Goal: Check status: Check status

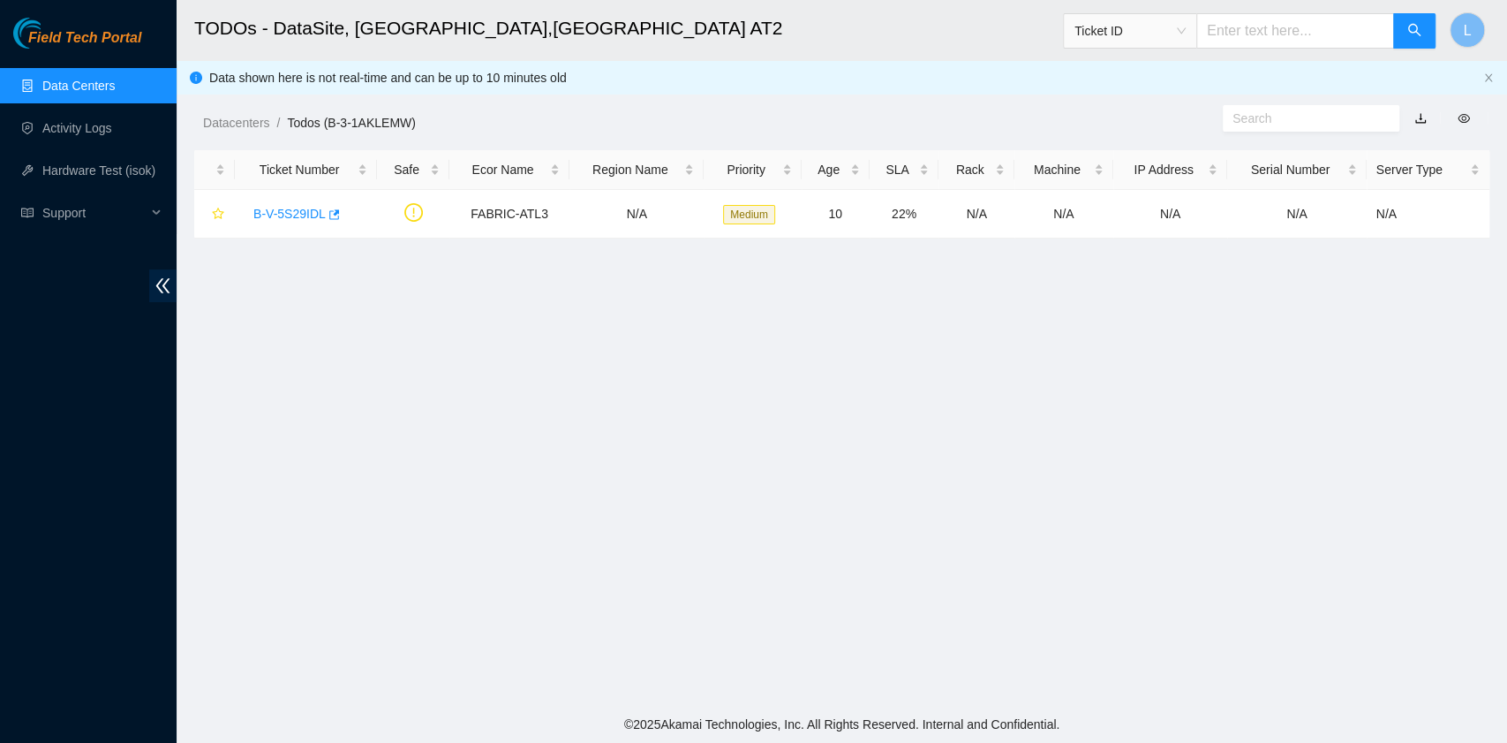
click at [115, 87] on link "Data Centers" at bounding box center [78, 86] width 72 height 14
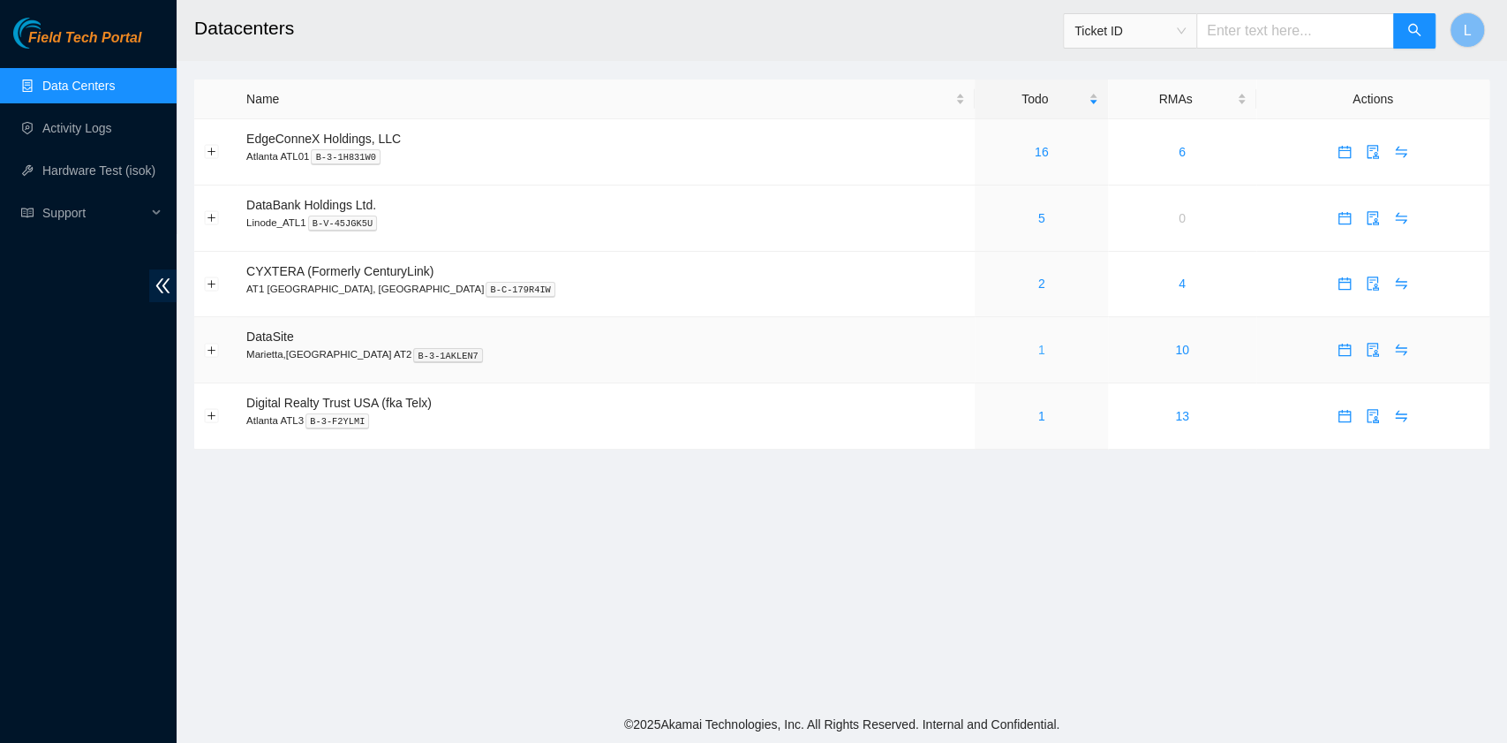
click at [1039, 346] on link "1" at bounding box center [1042, 350] width 7 height 14
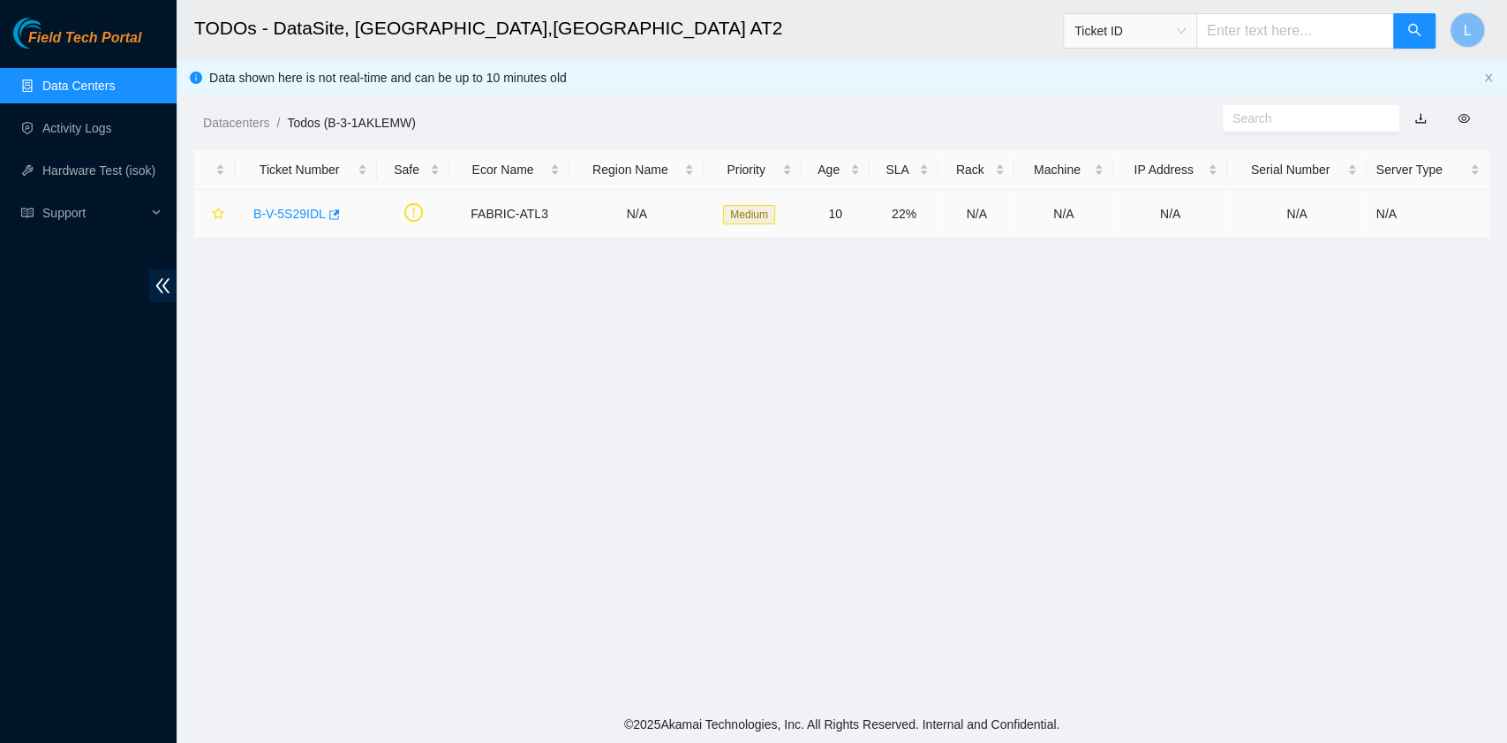
click at [300, 208] on link "B-V-5S29IDL" at bounding box center [289, 214] width 72 height 14
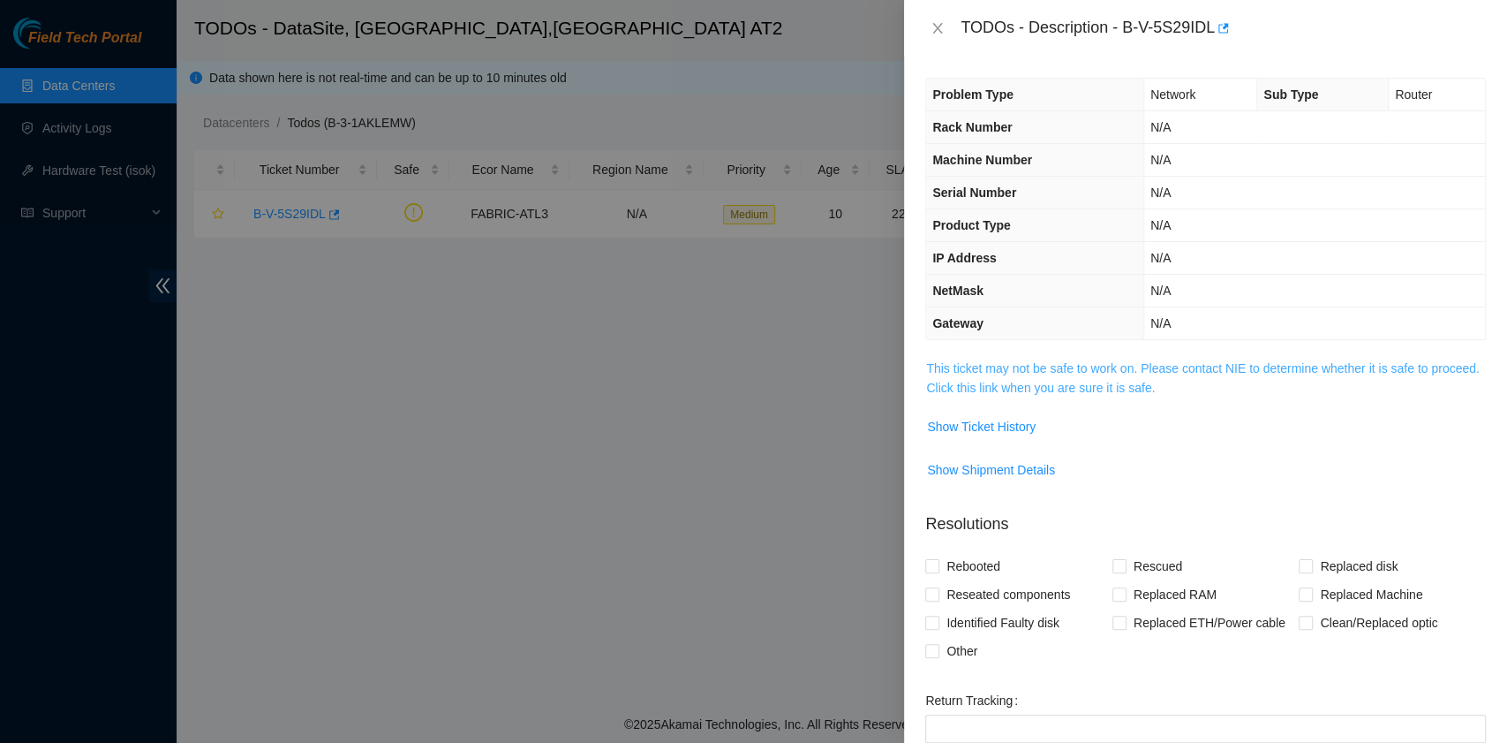
click at [993, 380] on link "This ticket may not be safe to work on. Please contact NIE to determine whether…" at bounding box center [1202, 378] width 553 height 34
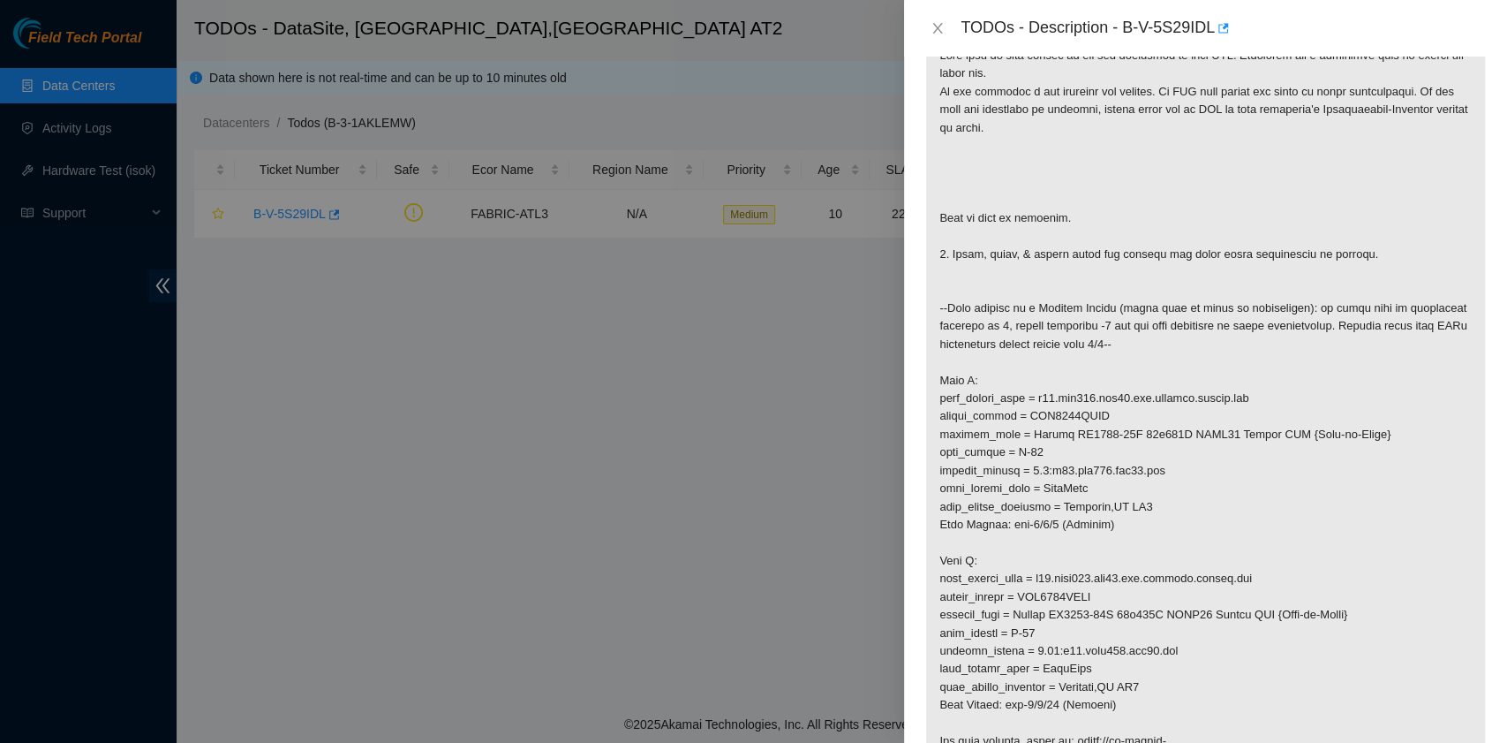
scroll to position [353, 0]
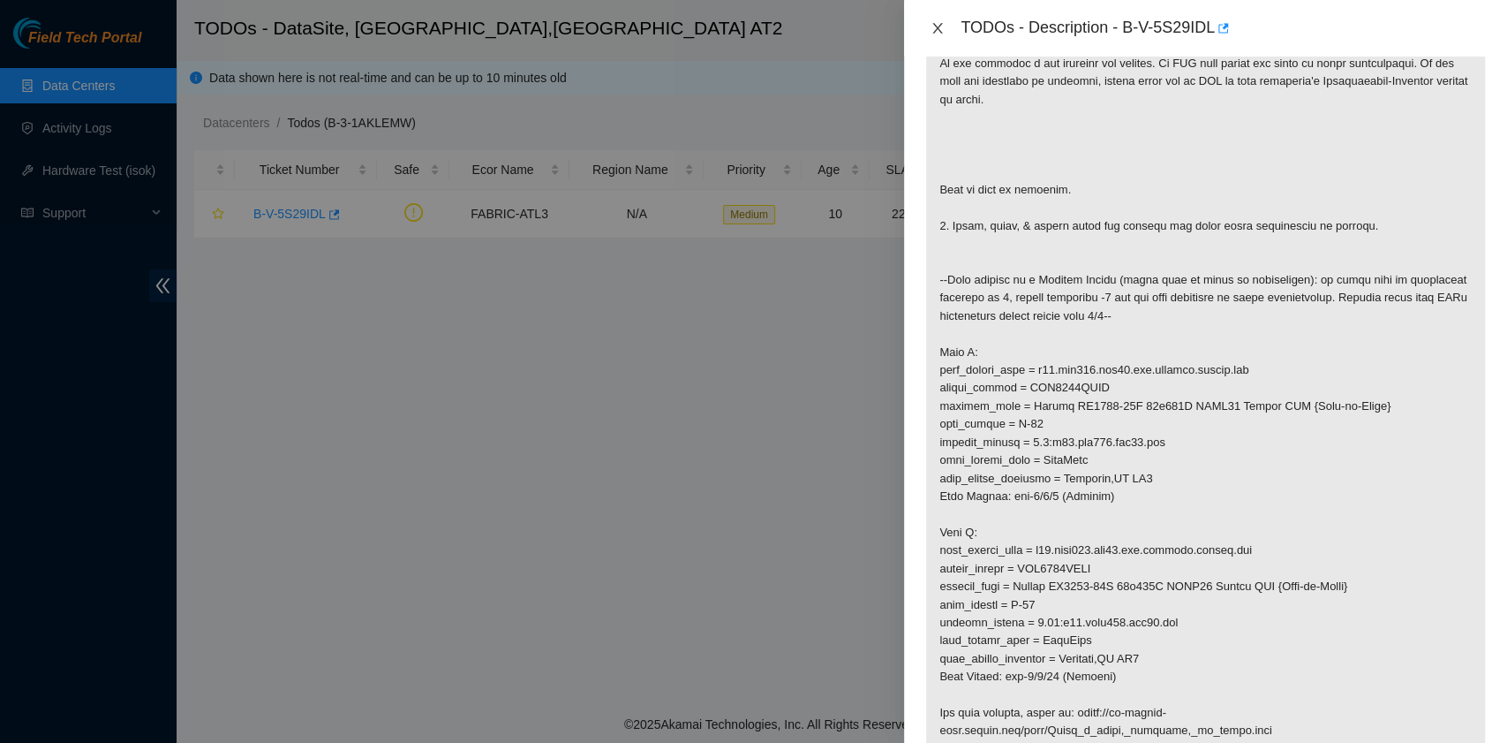
click at [941, 27] on icon "close" at bounding box center [938, 28] width 14 height 14
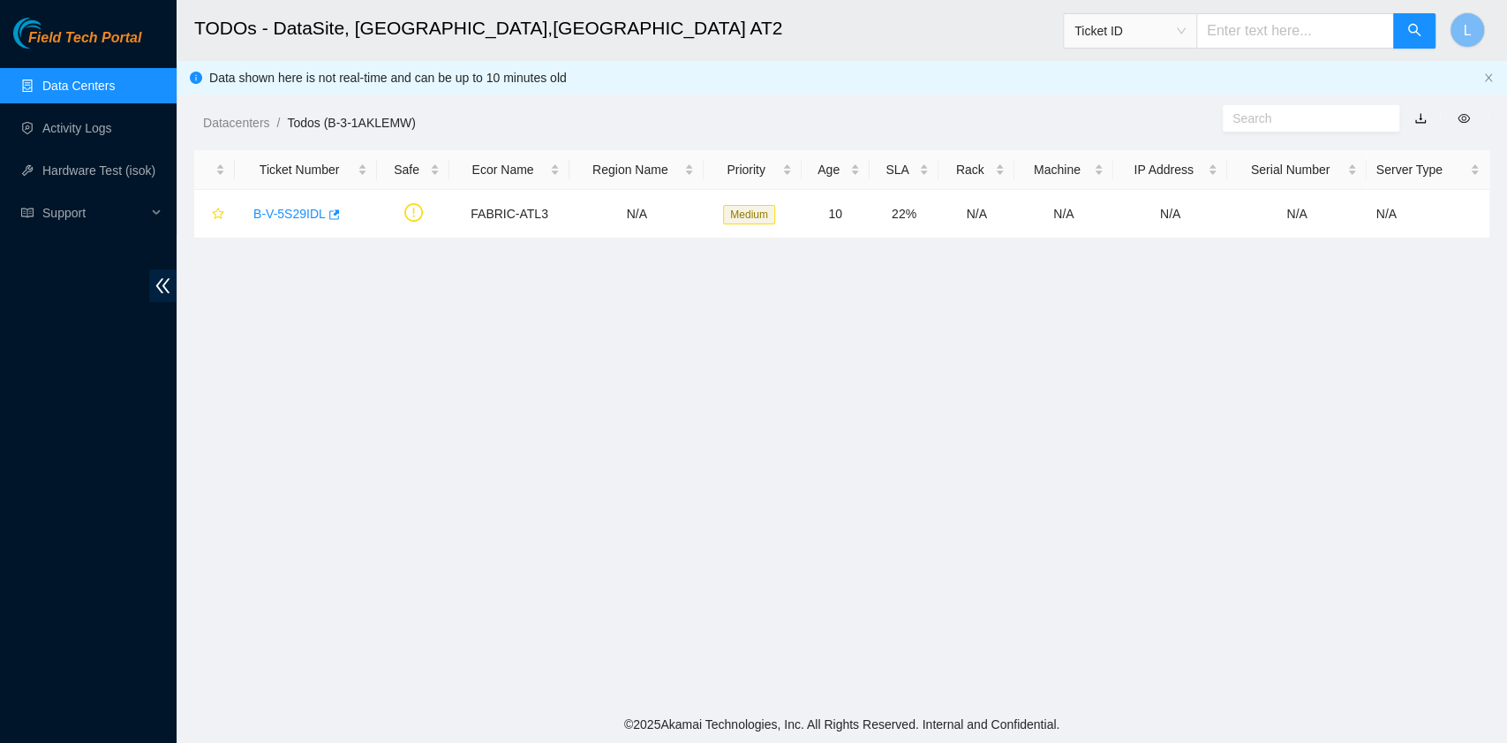
scroll to position [261, 0]
click at [312, 209] on link "B-V-5S29IDL" at bounding box center [289, 214] width 72 height 14
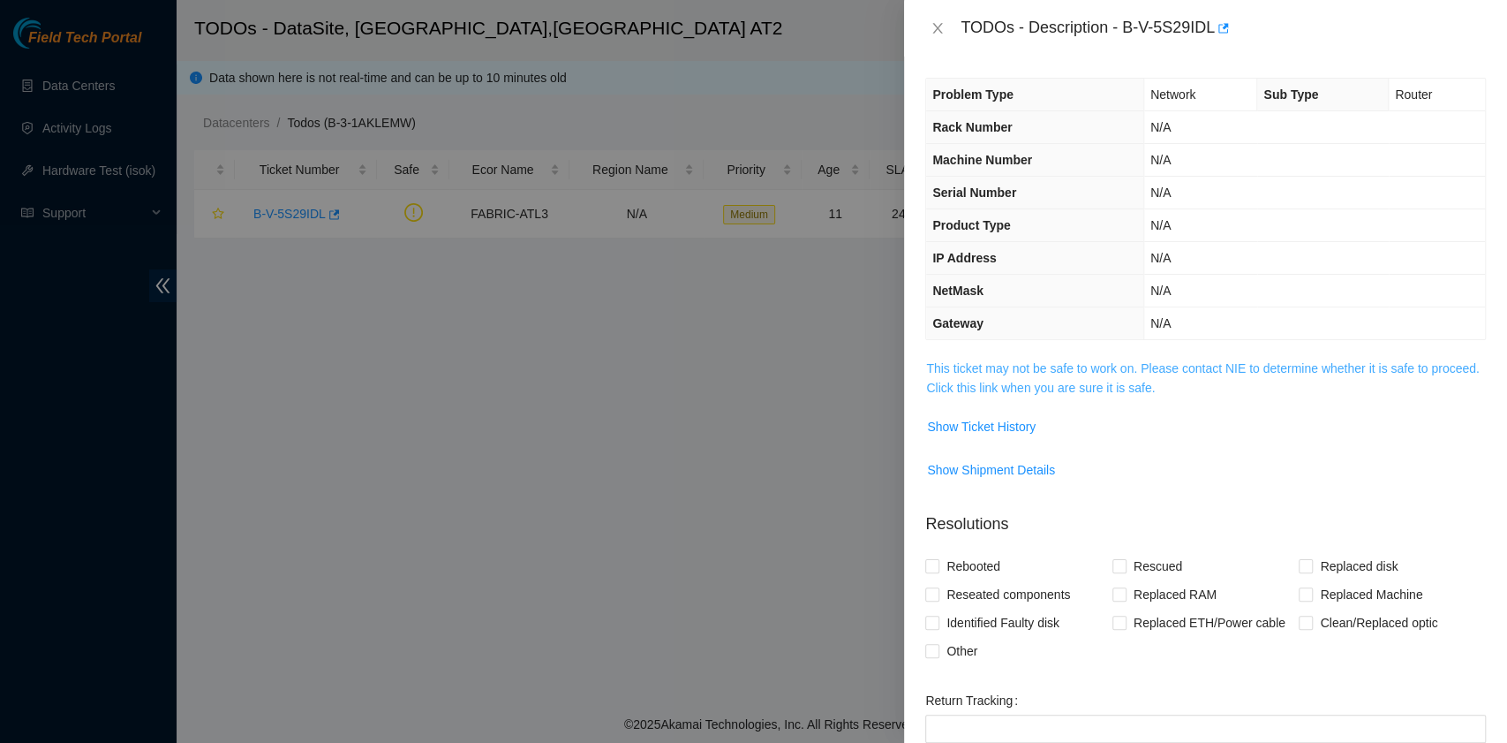
click at [1091, 387] on link "This ticket may not be safe to work on. Please contact NIE to determine whether…" at bounding box center [1202, 378] width 553 height 34
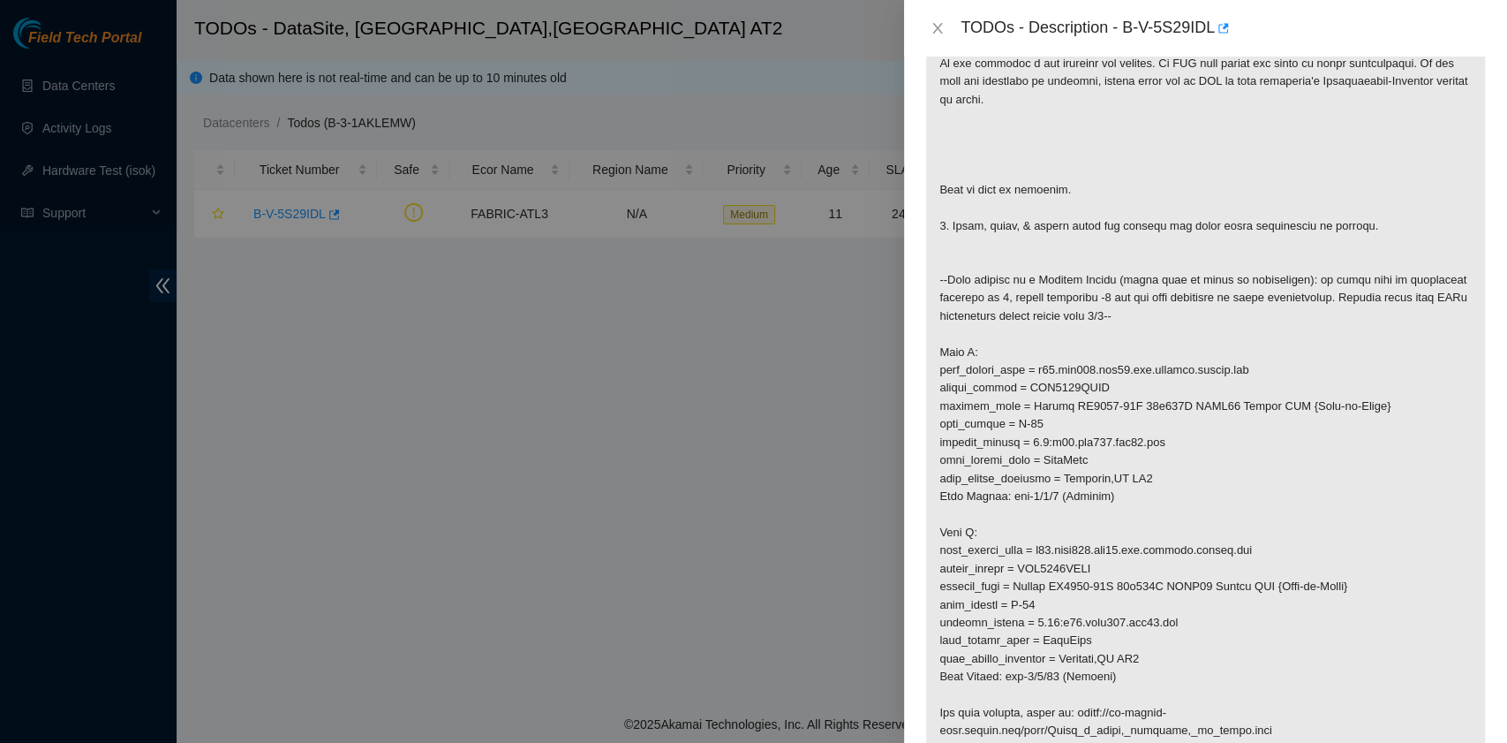
scroll to position [471, 0]
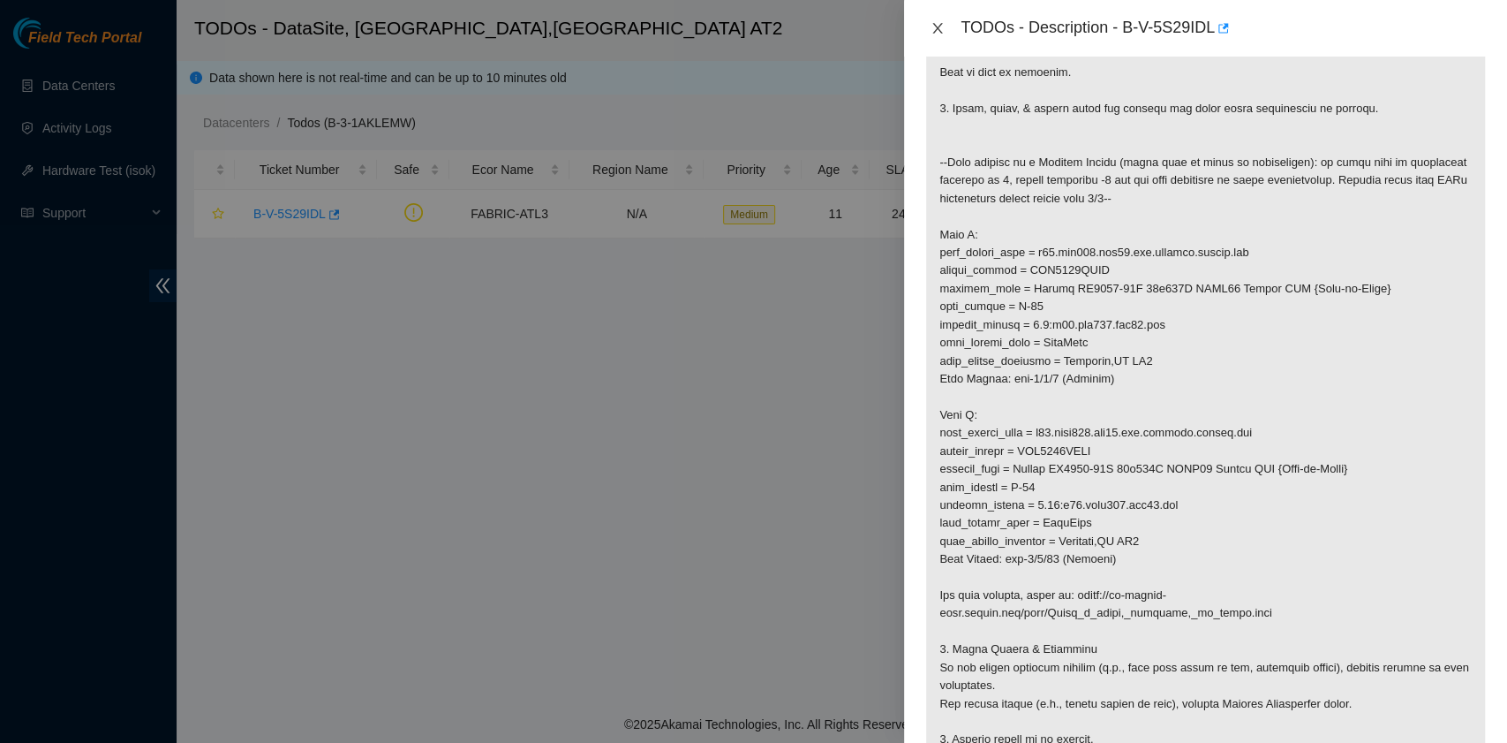
click at [937, 33] on icon "close" at bounding box center [938, 28] width 14 height 14
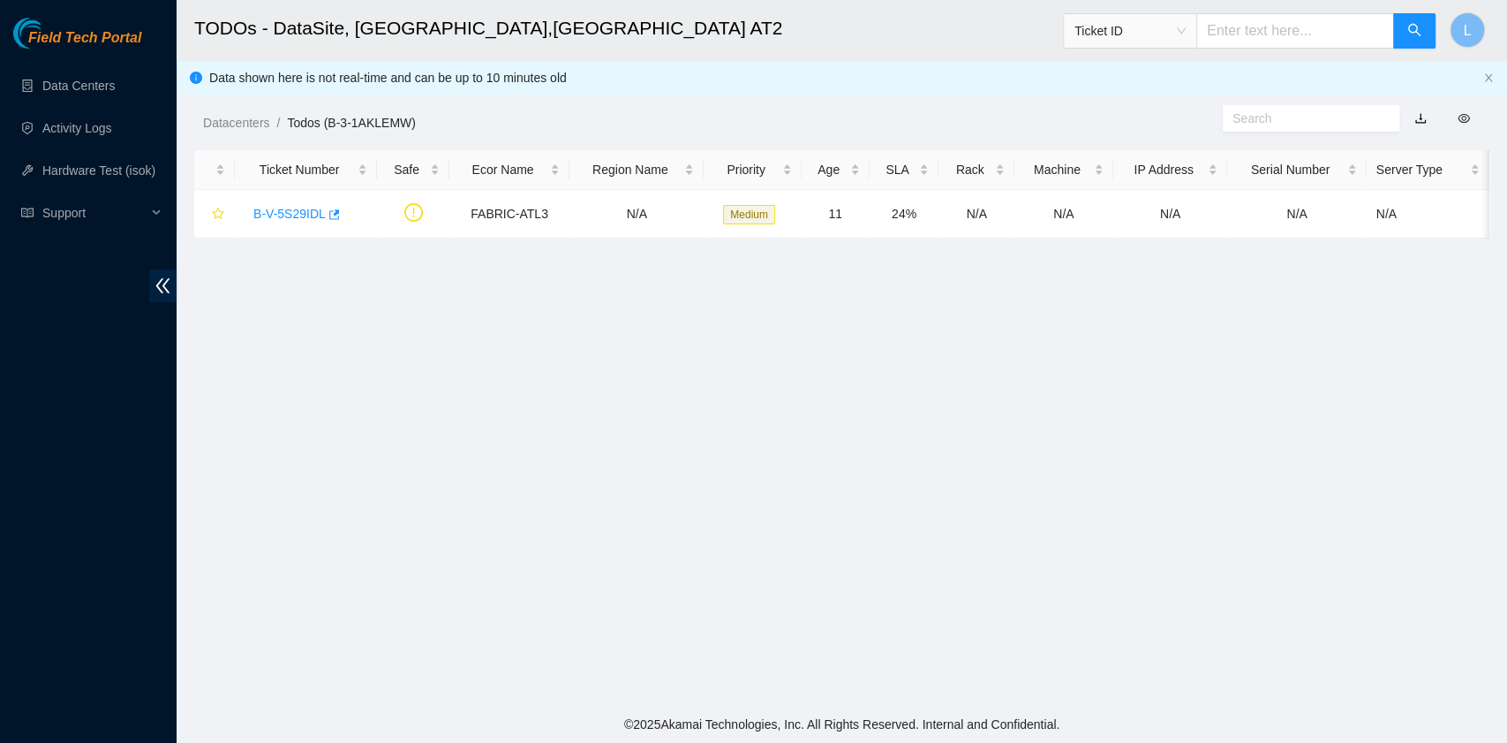
scroll to position [261, 0]
click at [242, 123] on link "Datacenters" at bounding box center [236, 123] width 66 height 14
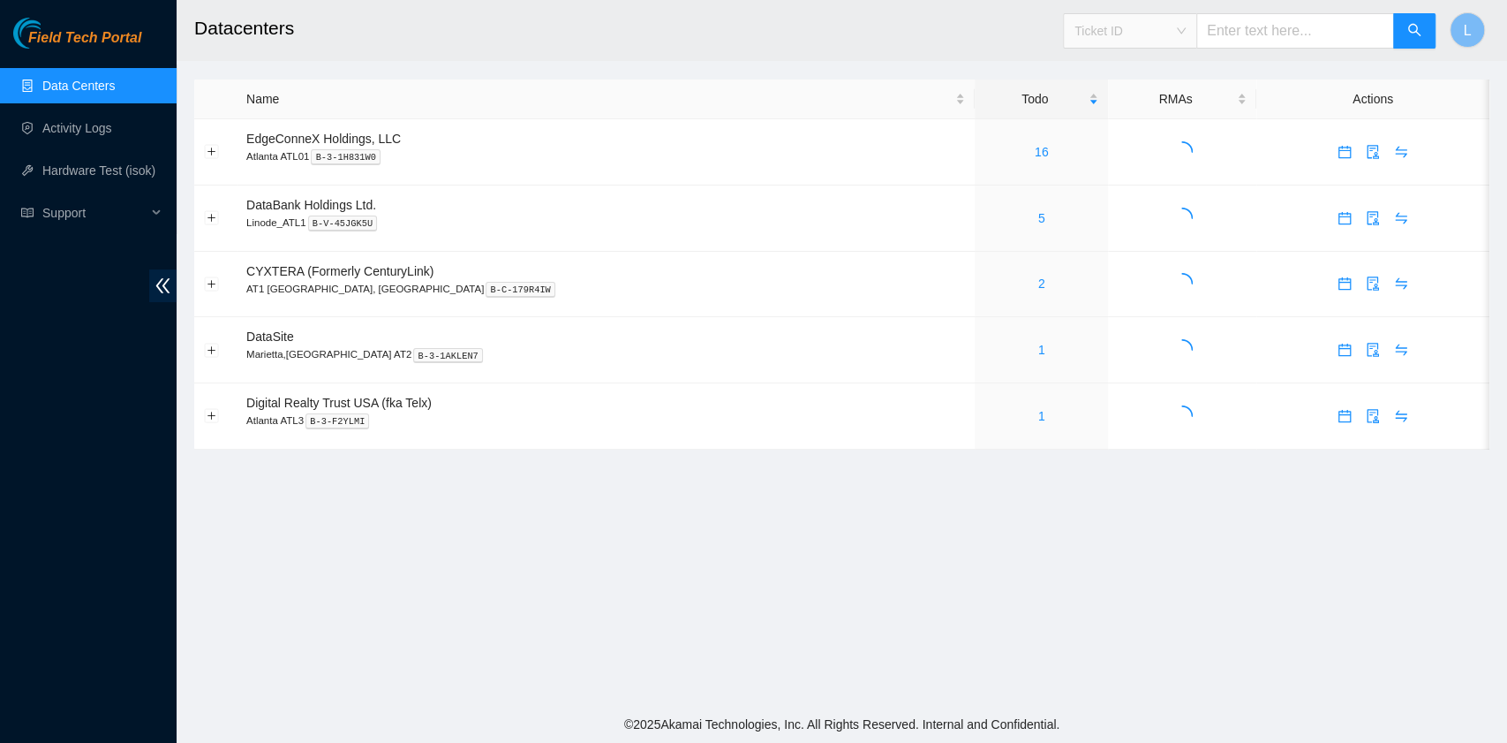
click at [1197, 30] on div "Ticket ID" at bounding box center [1130, 31] width 132 height 28
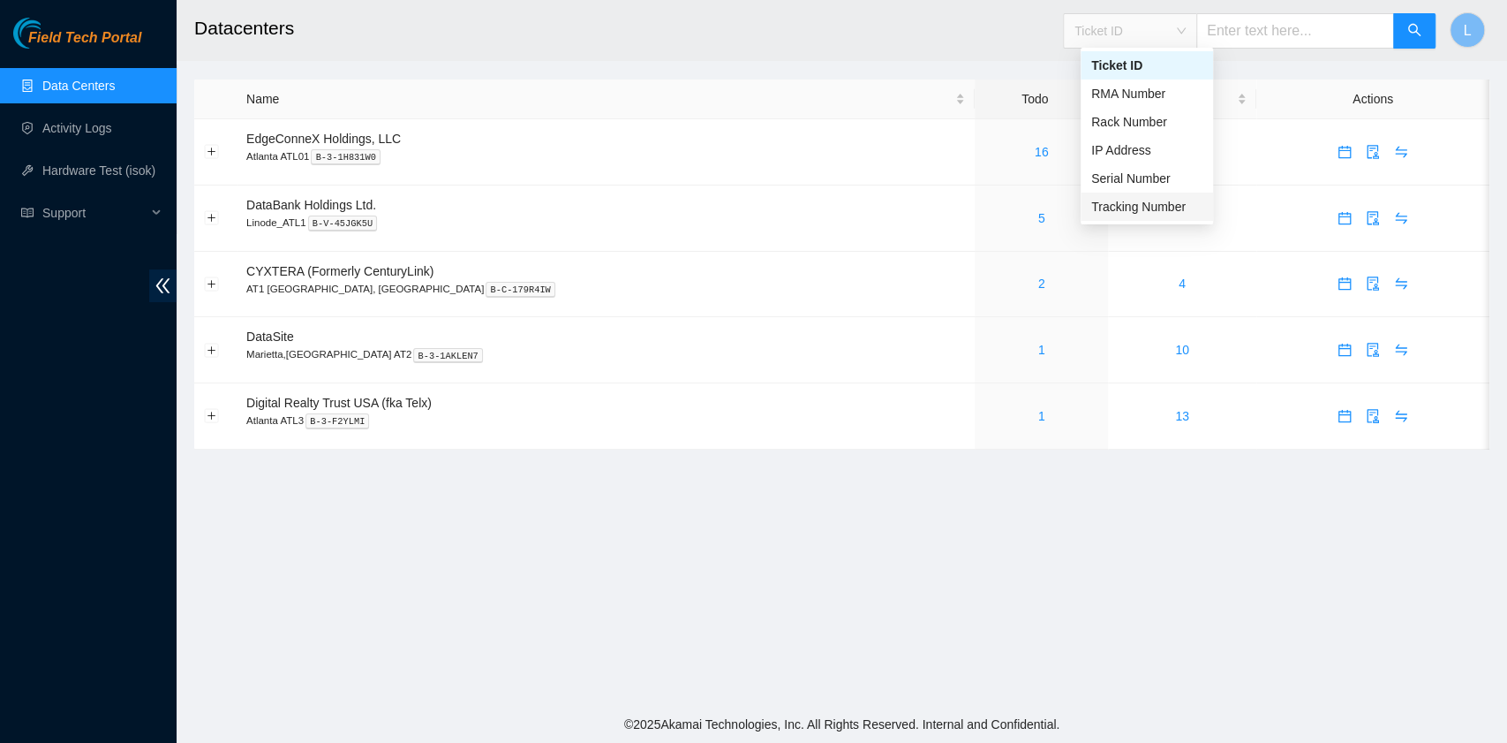
click at [1141, 201] on div "Tracking Number" at bounding box center [1146, 206] width 111 height 19
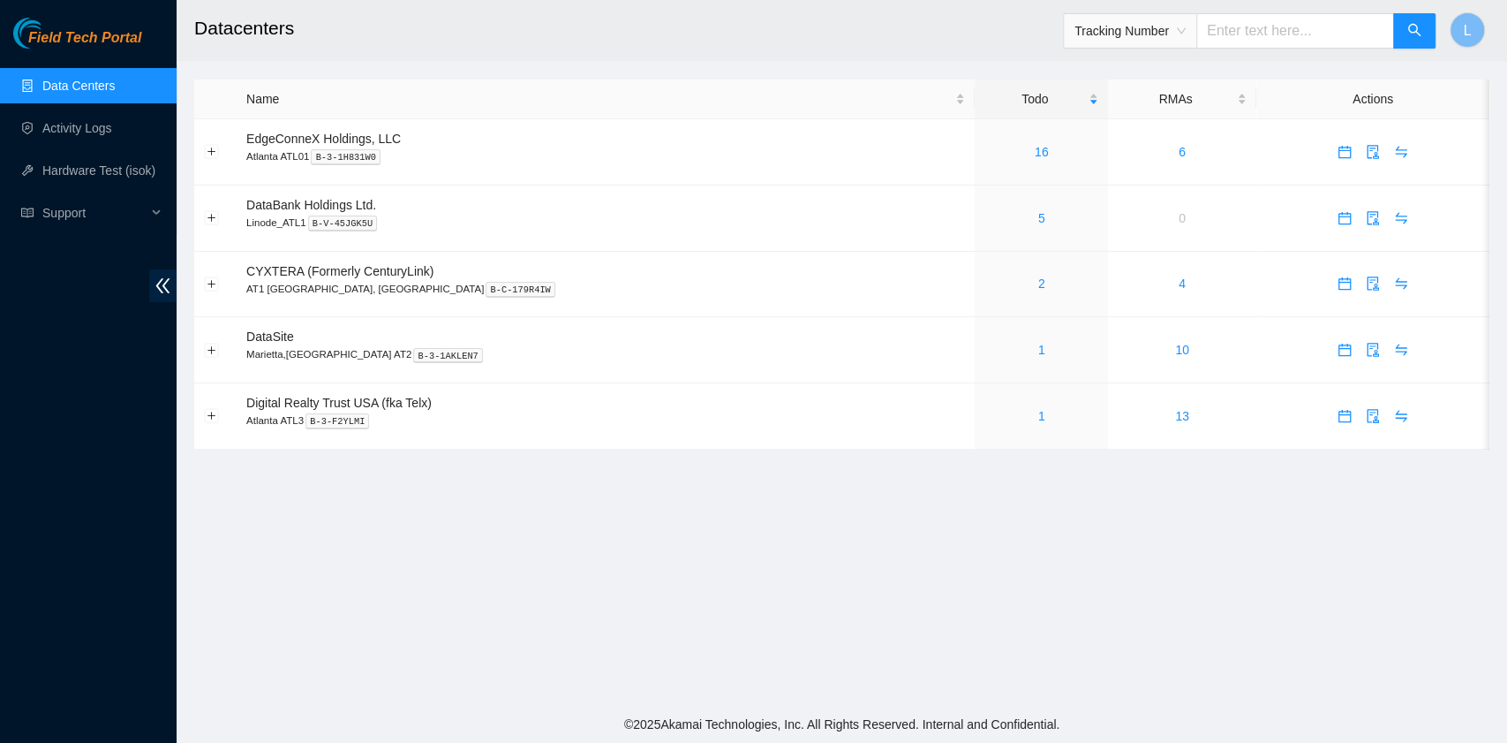
click at [1227, 36] on input "text" at bounding box center [1296, 30] width 198 height 35
type input "425421605594"
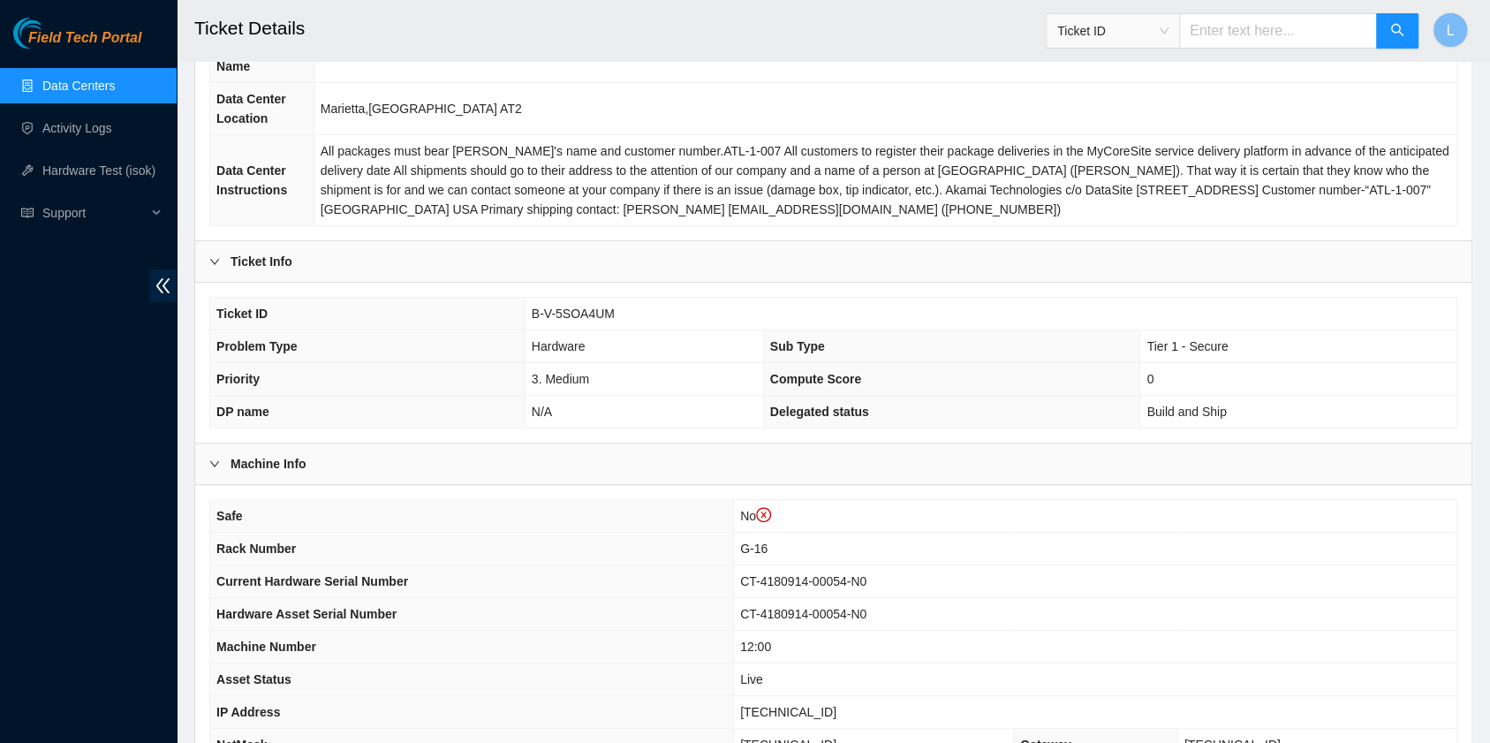
scroll to position [353, 0]
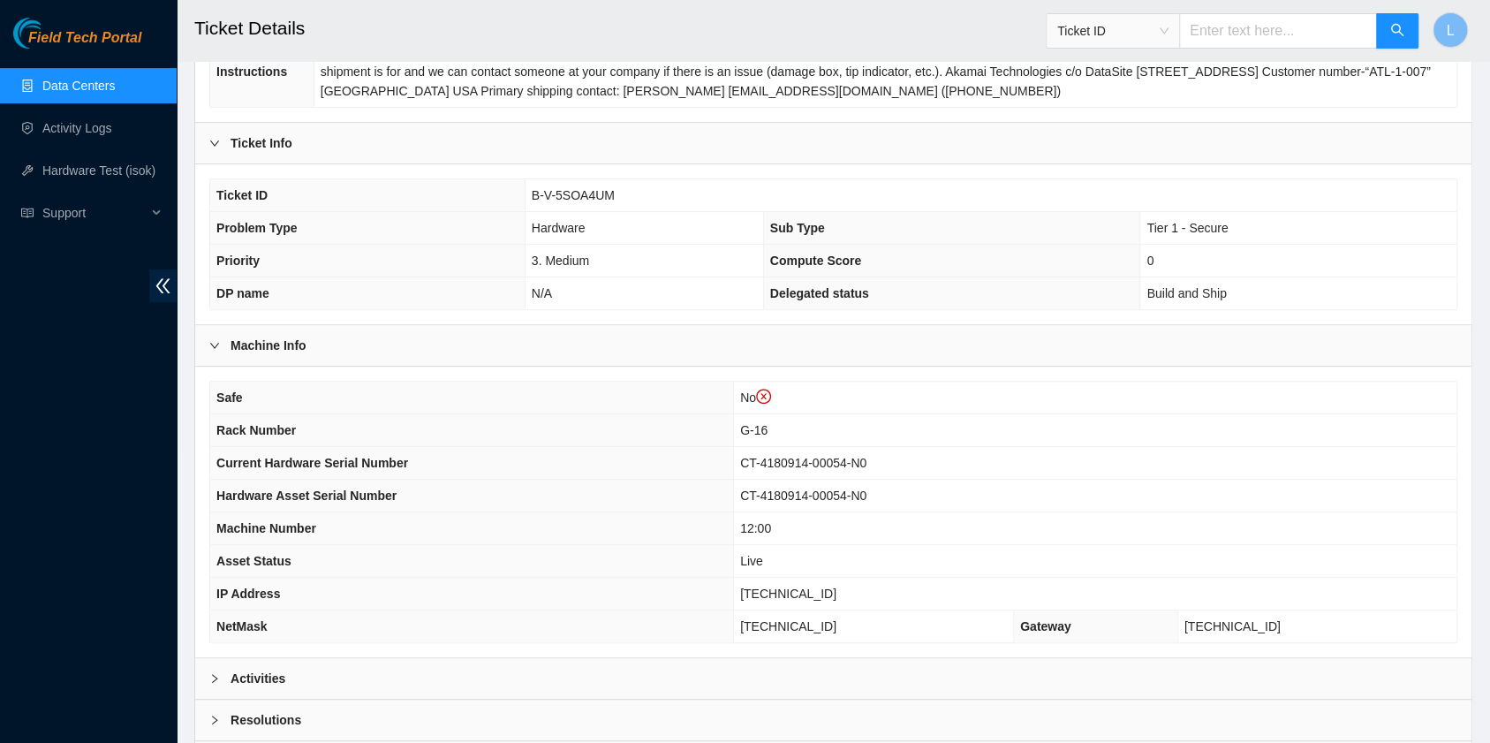
click at [1168, 34] on span "Ticket ID" at bounding box center [1112, 31] width 111 height 26
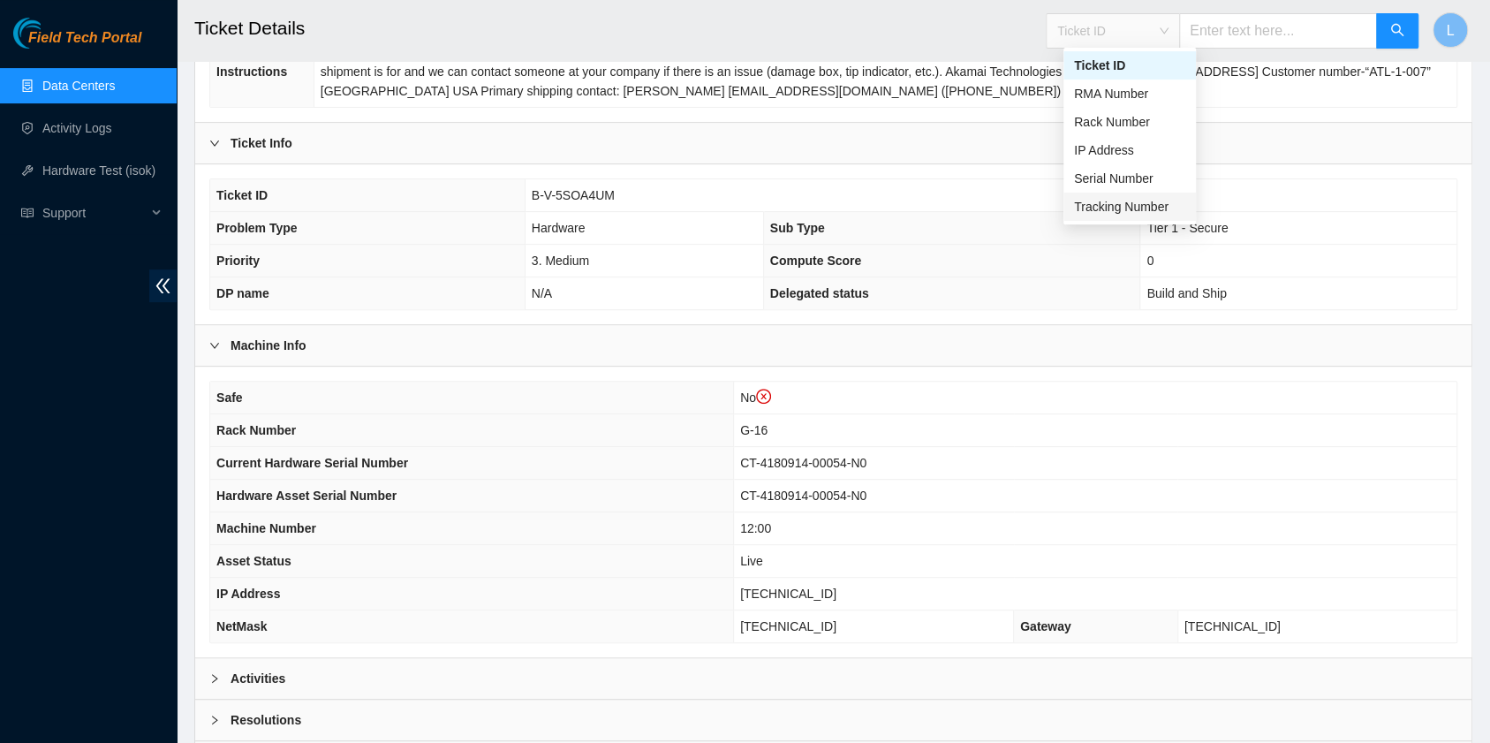
click at [1124, 208] on div "Tracking Number" at bounding box center [1129, 206] width 111 height 19
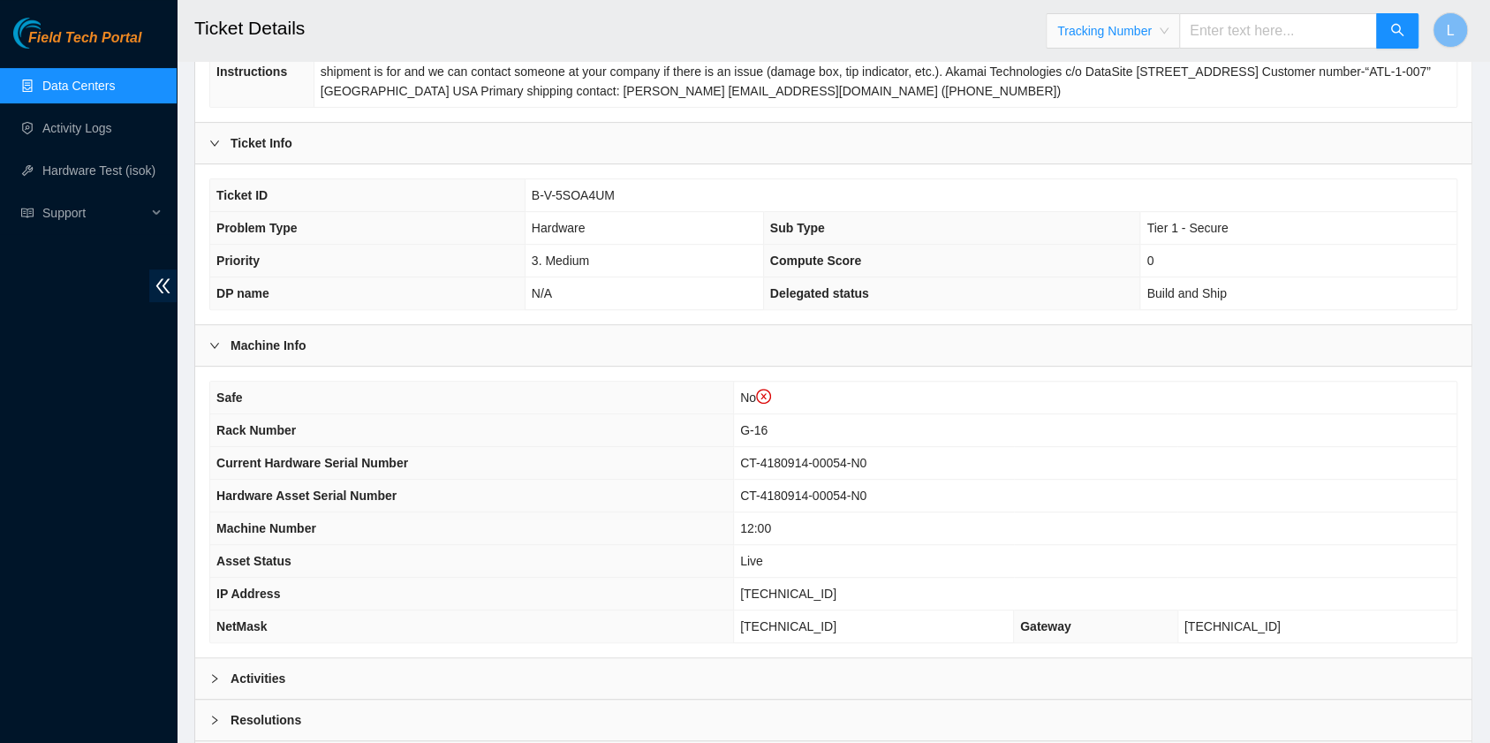
click at [1212, 37] on input "text" at bounding box center [1278, 30] width 198 height 35
type input "463470041334"
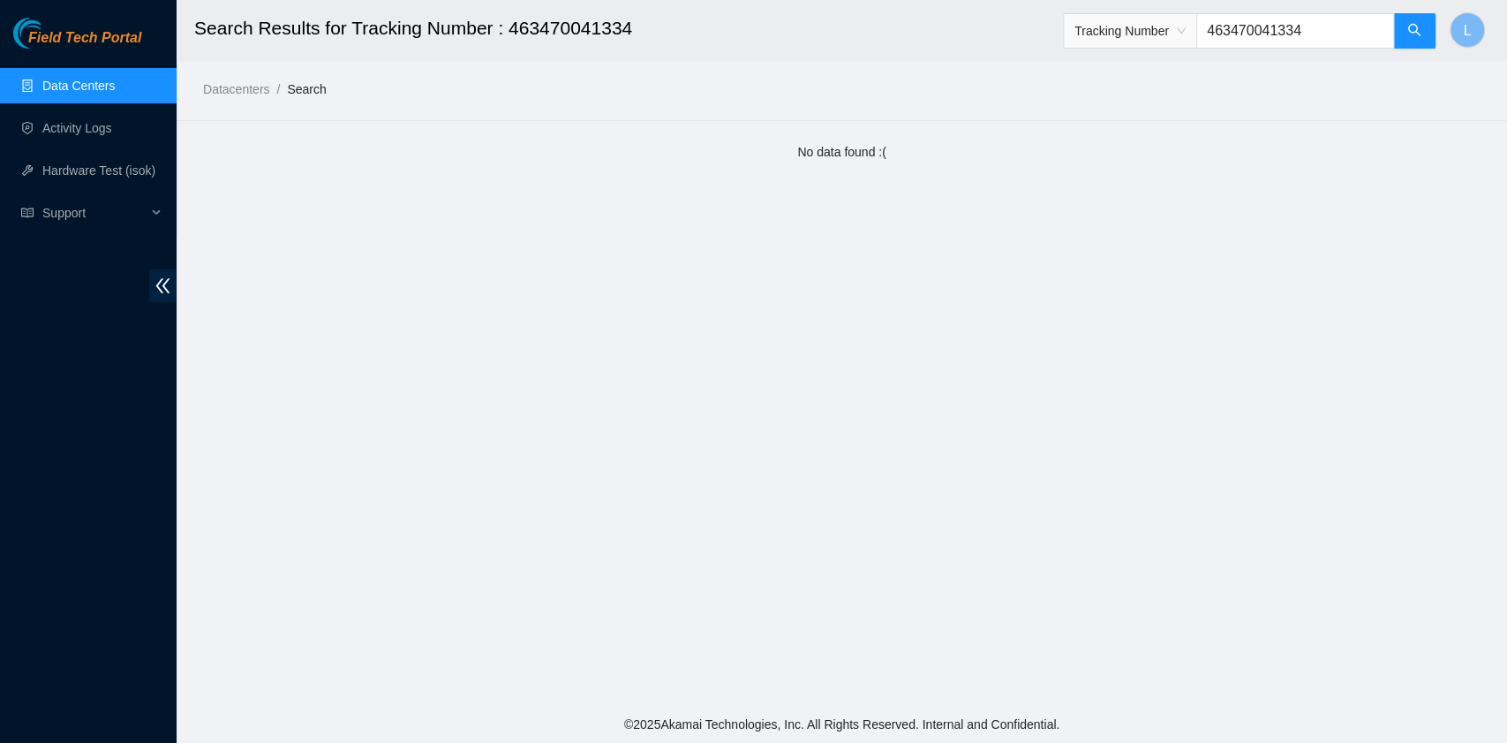
drag, startPoint x: 1326, startPoint y: 32, endPoint x: 1206, endPoint y: 21, distance: 120.6
click at [1206, 21] on span "Tracking Number 463470041334" at bounding box center [1250, 30] width 374 height 35
drag, startPoint x: 1325, startPoint y: 26, endPoint x: 1196, endPoint y: 23, distance: 129.0
click at [1196, 23] on span "Tracking Number 463470036791" at bounding box center [1250, 30] width 374 height 35
drag, startPoint x: 1314, startPoint y: 25, endPoint x: 1215, endPoint y: 25, distance: 98.9
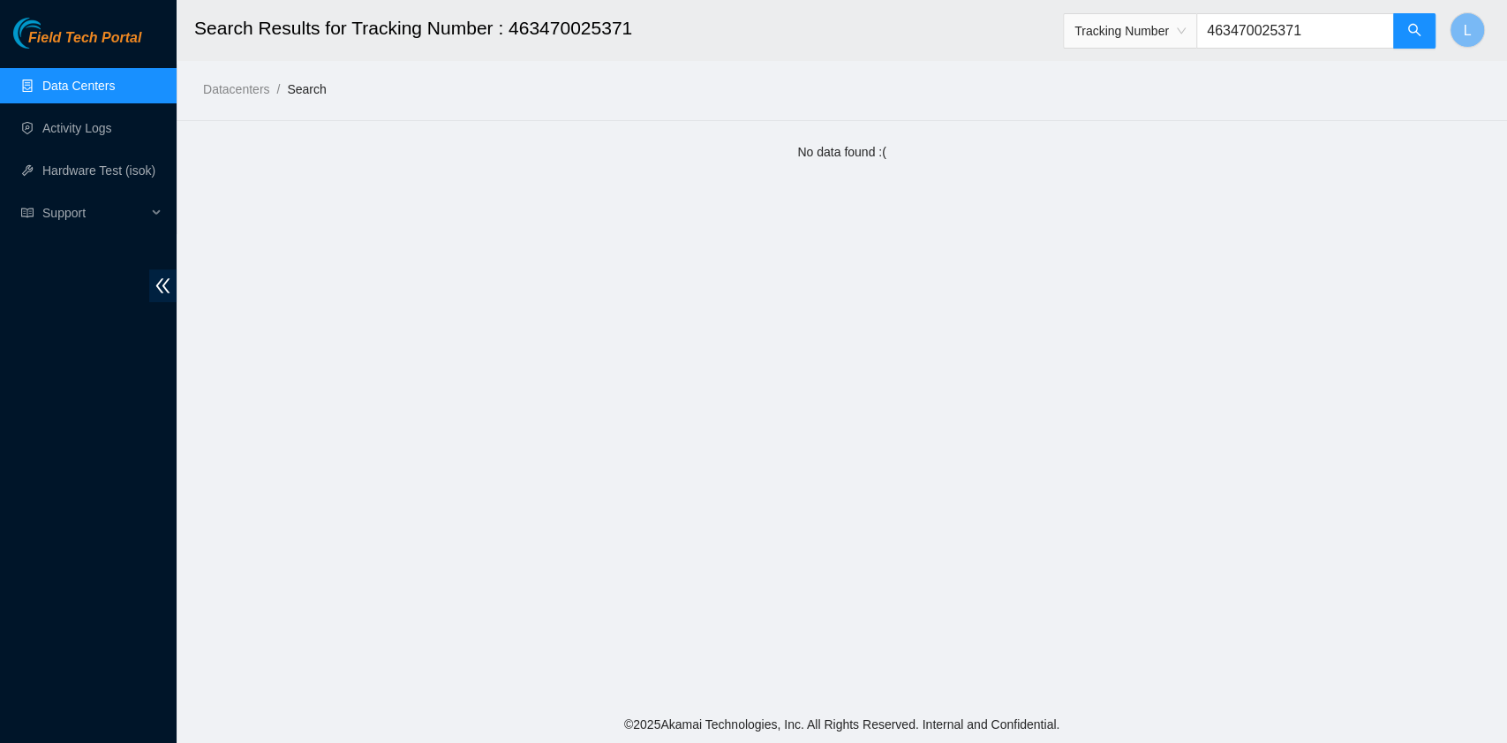
click at [1215, 25] on input "463470025371" at bounding box center [1296, 30] width 198 height 35
click at [1438, 30] on header "Search Results for Tracking Number : 463470041334 Tracking Number 463470041334 L" at bounding box center [930, 30] width 1507 height 61
click at [1419, 31] on icon "search" at bounding box center [1415, 30] width 14 height 14
click at [1414, 35] on icon "search" at bounding box center [1415, 30] width 14 height 14
drag, startPoint x: 1325, startPoint y: 30, endPoint x: 1185, endPoint y: 62, distance: 143.1
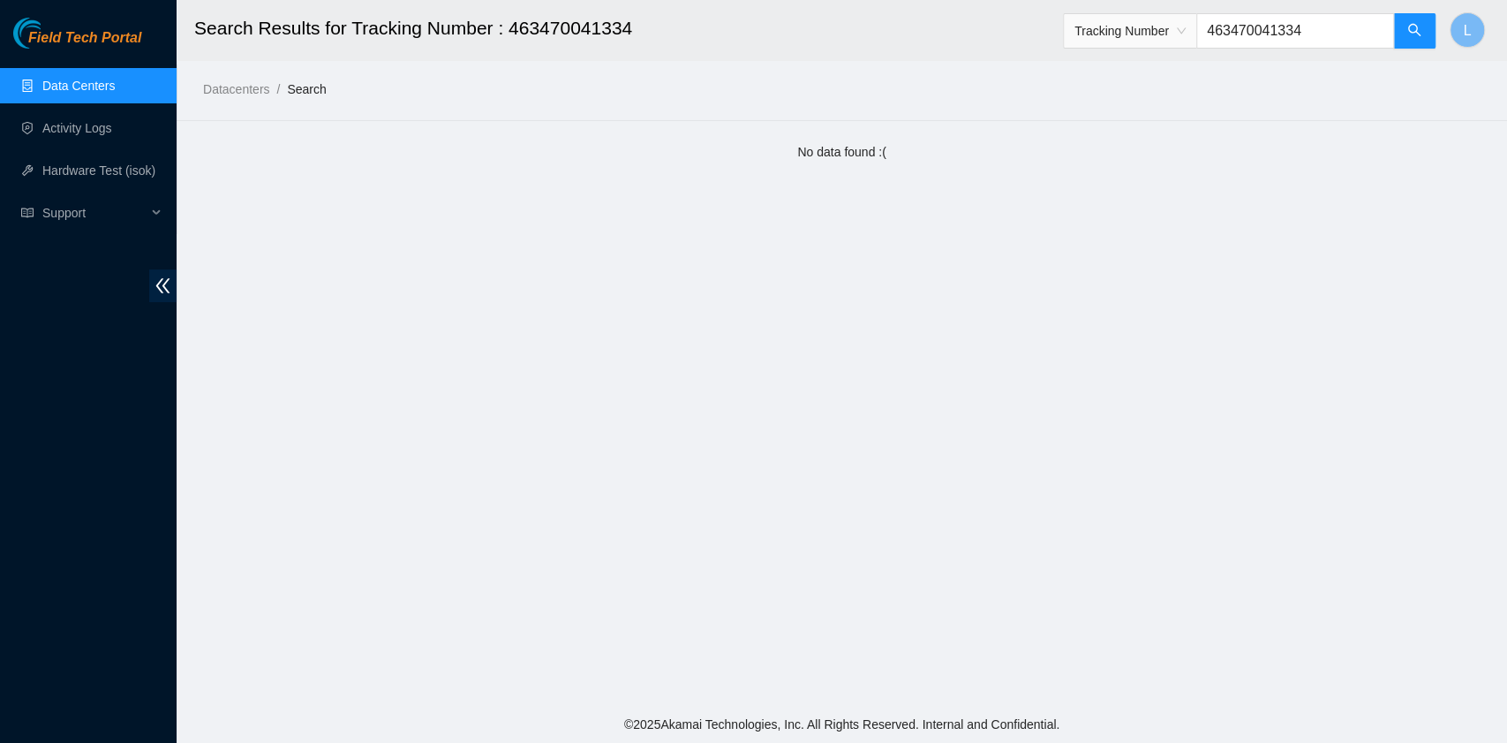
click at [1185, 62] on main "Search Results for Tracking Number : 463470041334 Tracking Number 463470041334 …" at bounding box center [842, 353] width 1331 height 706
type input "463470041530"
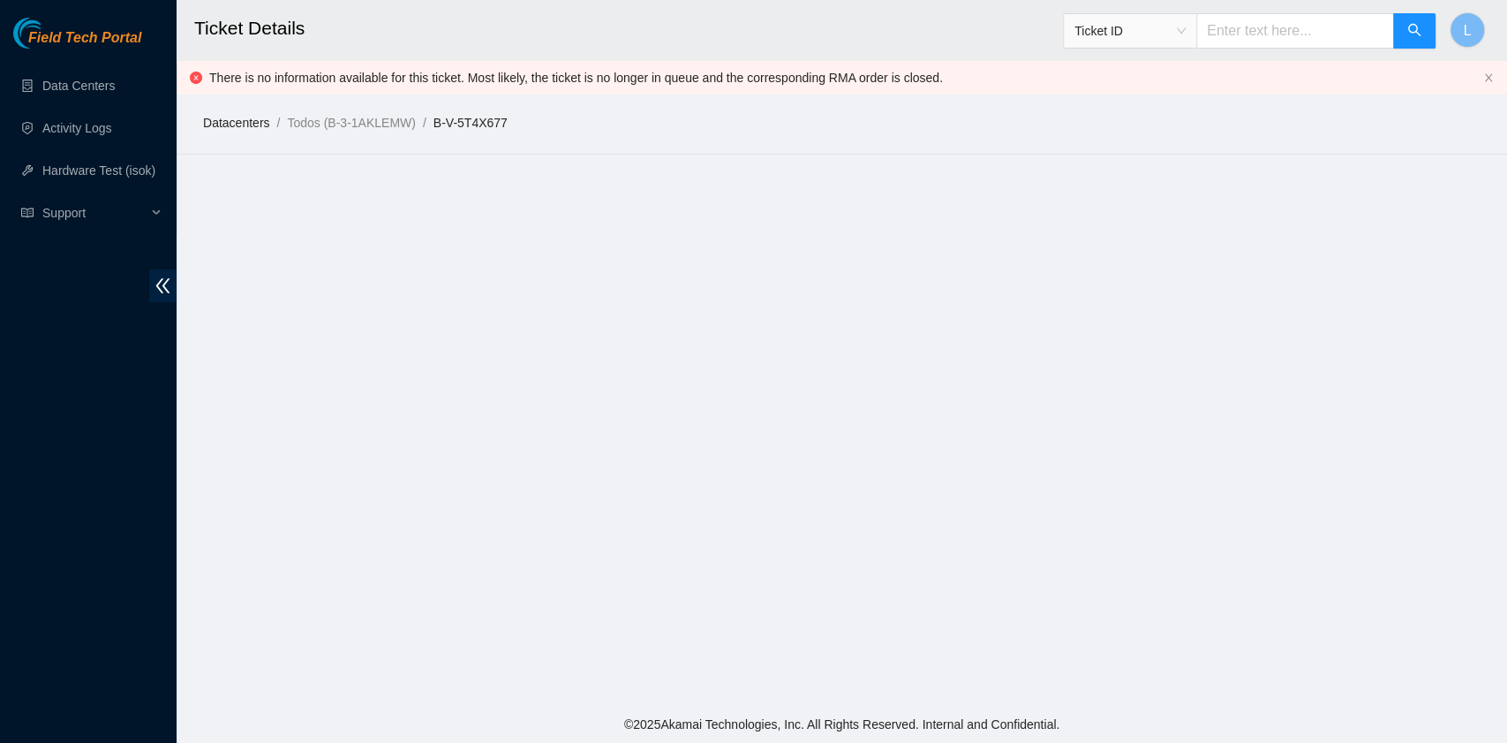
click at [223, 125] on link "Datacenters" at bounding box center [236, 123] width 66 height 14
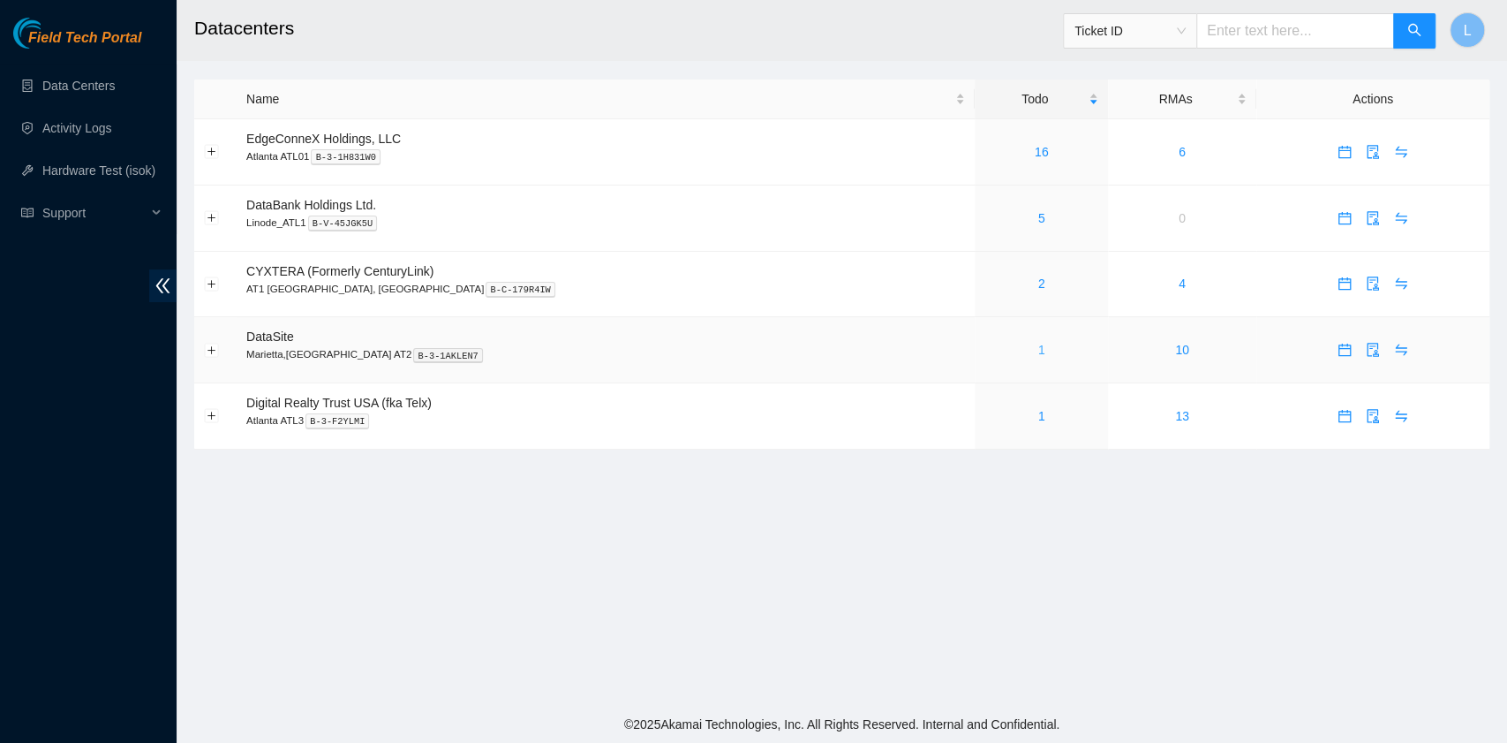
click at [1039, 352] on link "1" at bounding box center [1042, 350] width 7 height 14
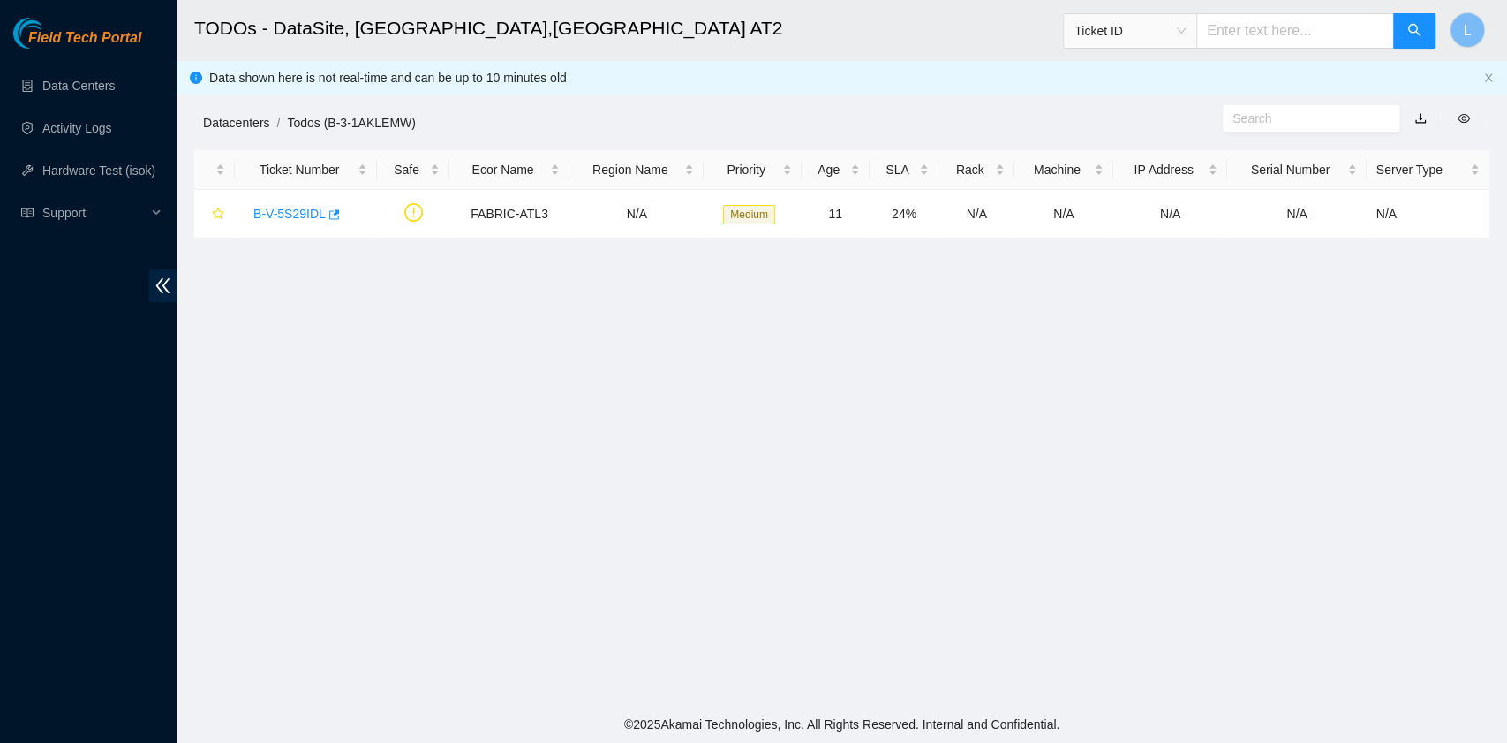
click at [245, 123] on link "Datacenters" at bounding box center [236, 123] width 66 height 14
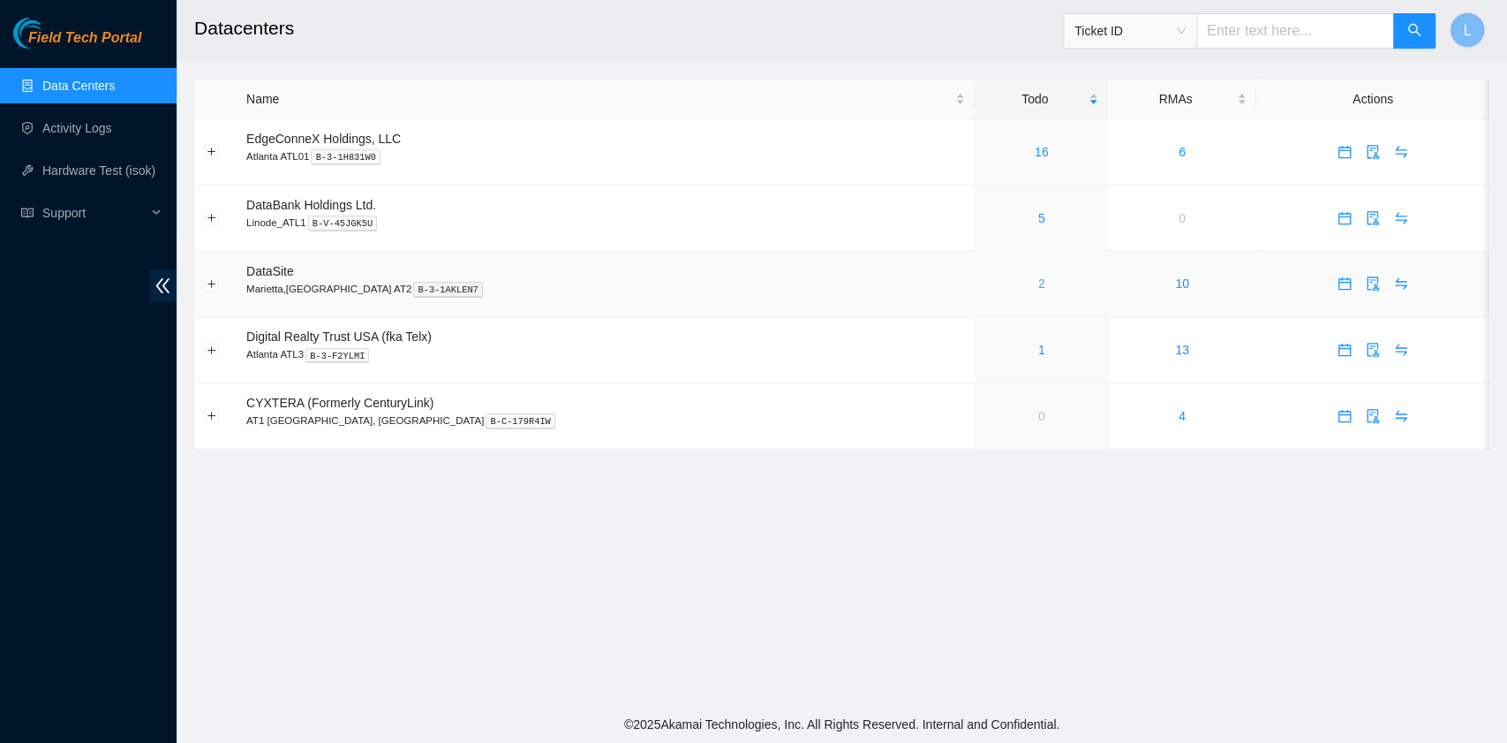
click at [1039, 287] on link "2" at bounding box center [1042, 283] width 7 height 14
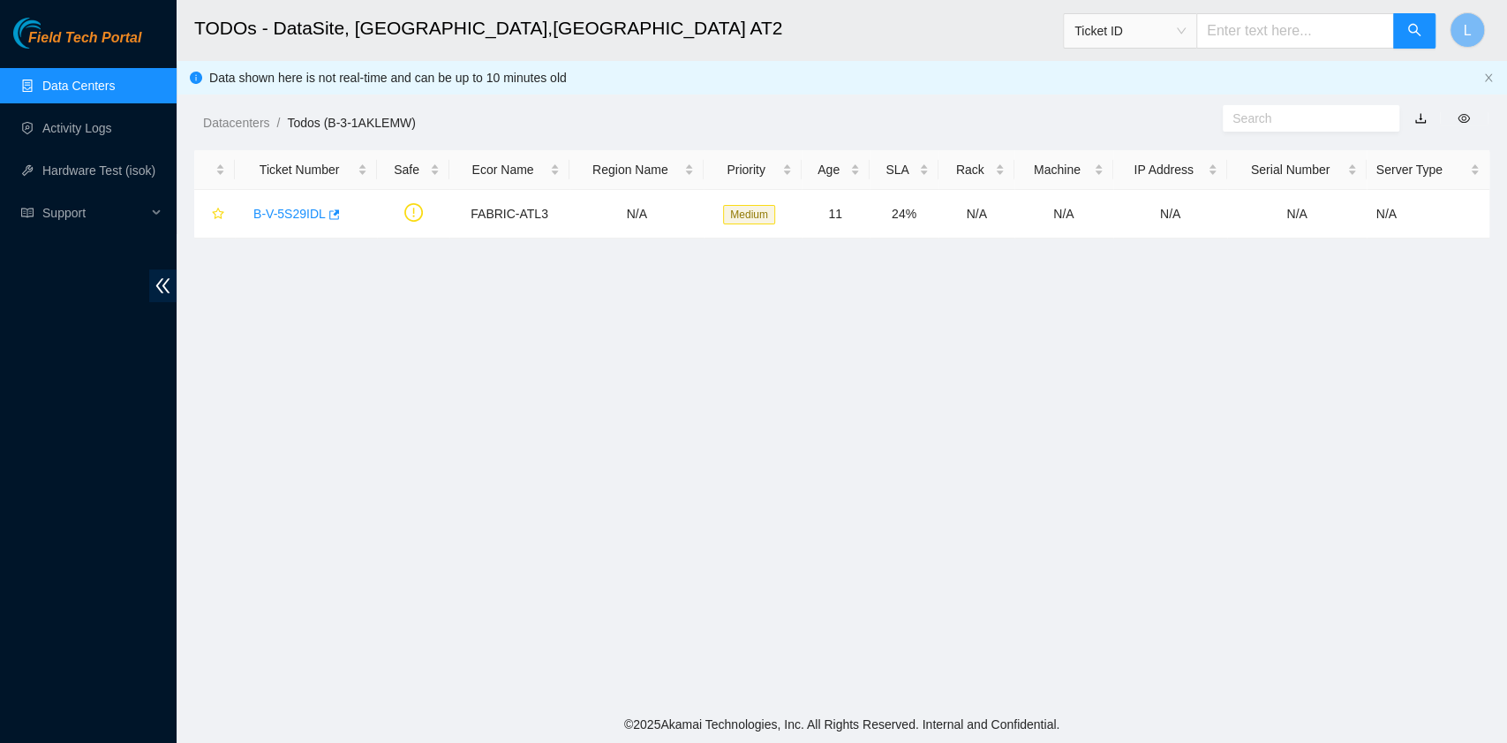
click at [78, 87] on link "Data Centers" at bounding box center [78, 86] width 72 height 14
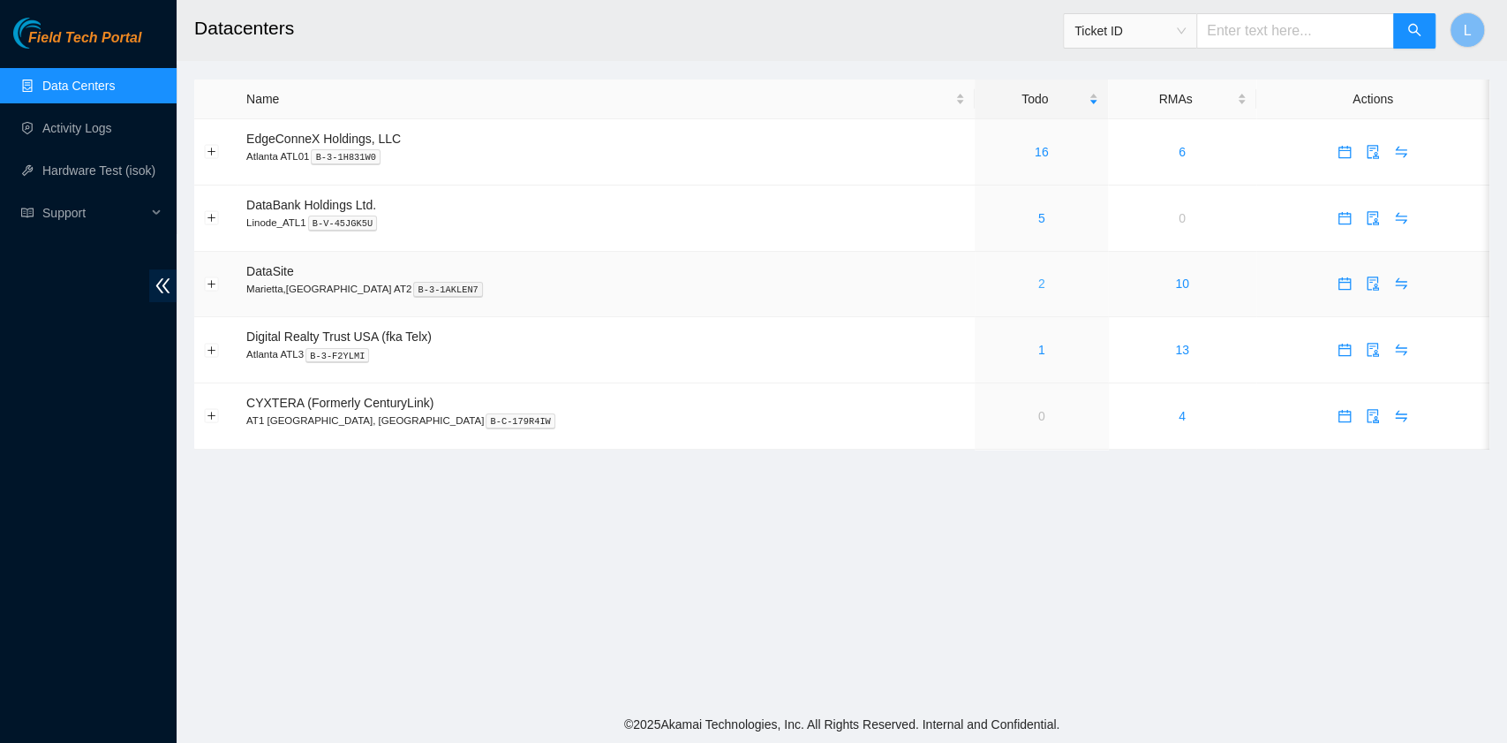
click at [1039, 288] on link "2" at bounding box center [1042, 283] width 7 height 14
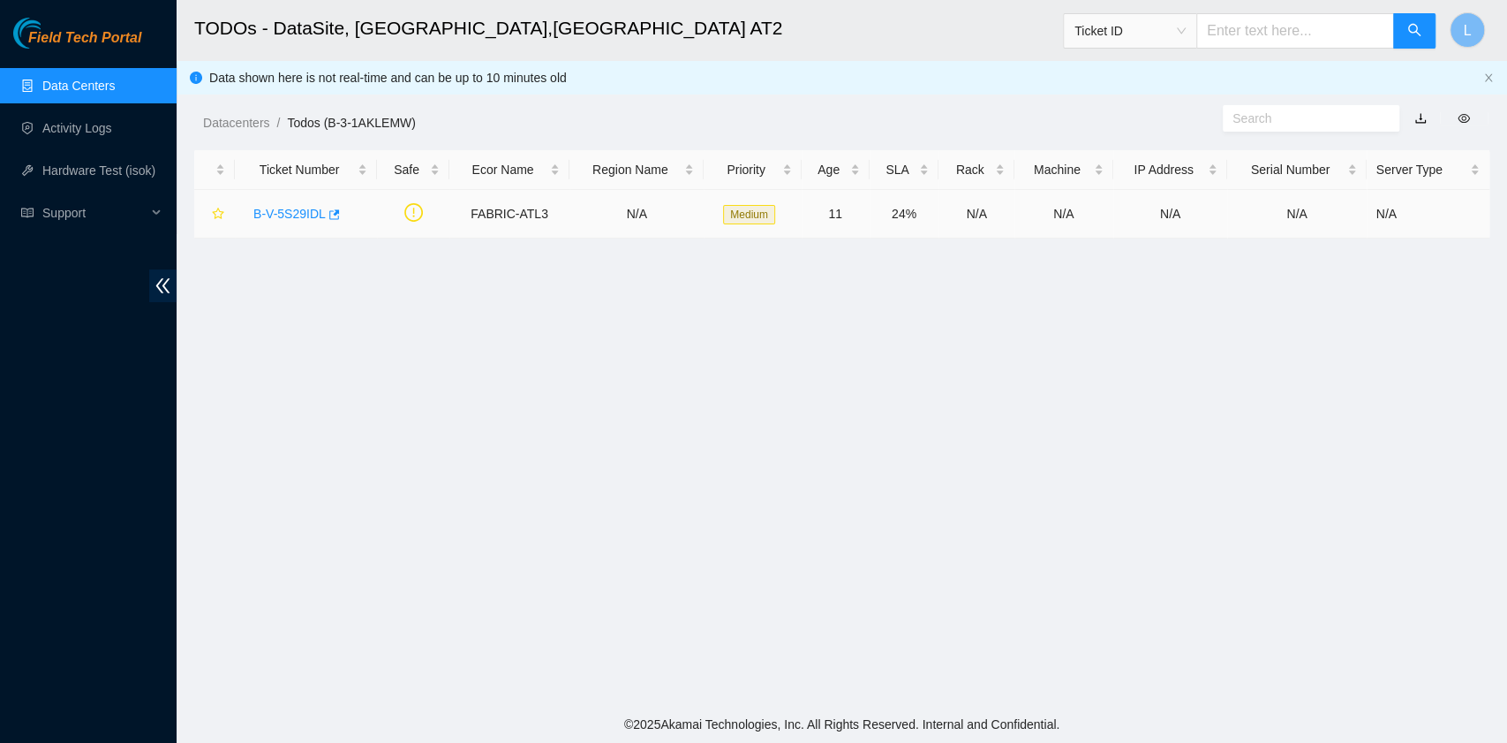
click at [298, 216] on link "B-V-5S29IDL" at bounding box center [289, 214] width 72 height 14
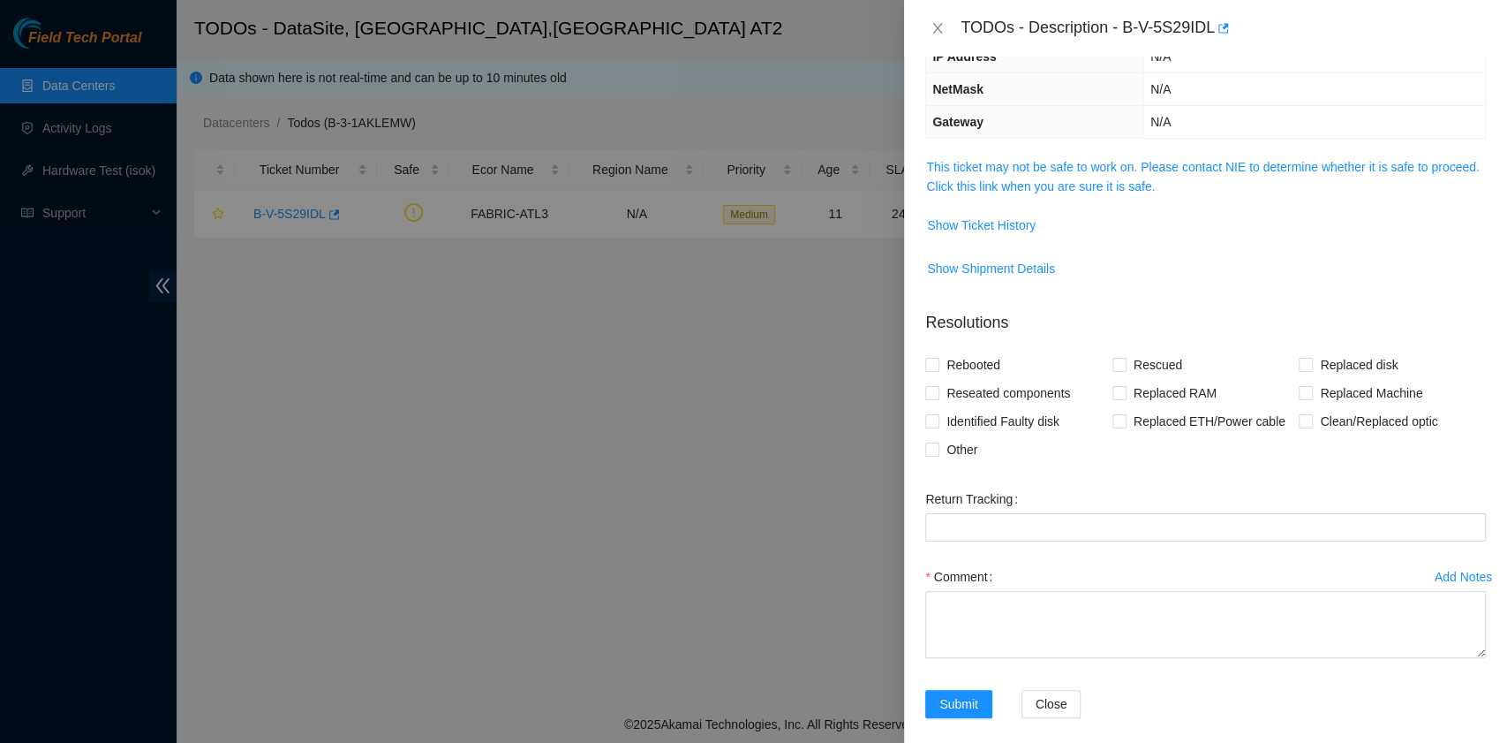
scroll to position [215, 0]
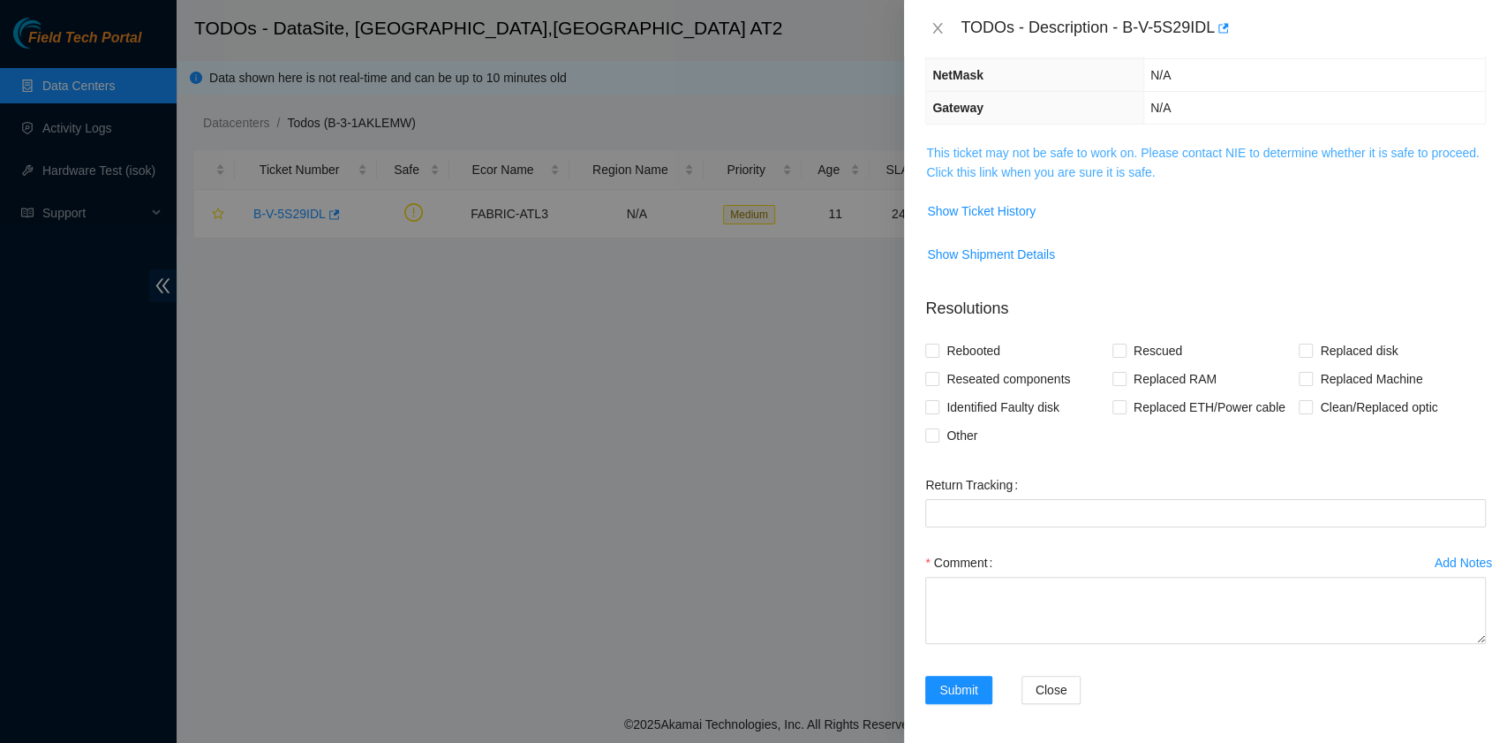
click at [1132, 171] on link "This ticket may not be safe to work on. Please contact NIE to determine whether…" at bounding box center [1202, 163] width 553 height 34
